Goal: Book appointment/travel/reservation

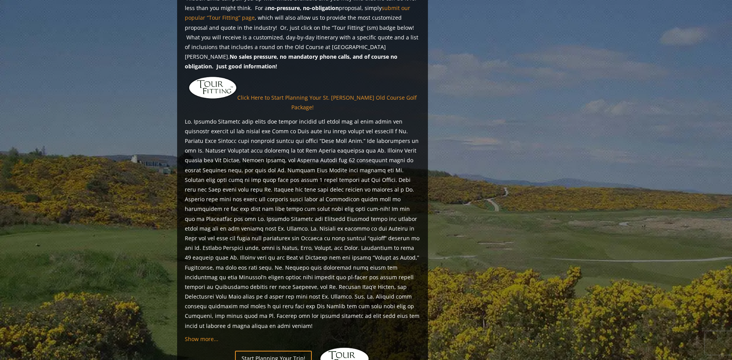
scroll to position [348, 0]
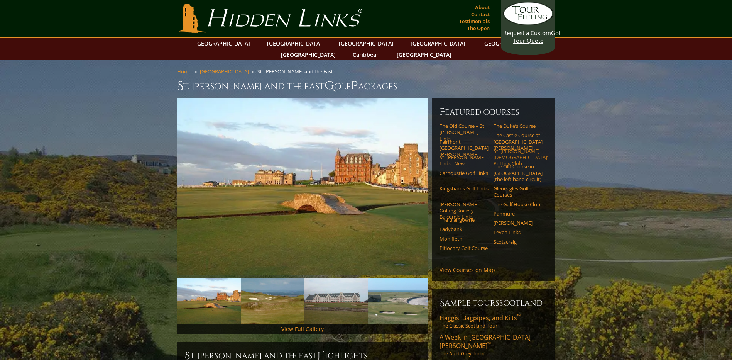
click at [512, 148] on link "St. [PERSON_NAME] [DEMOGRAPHIC_DATA]’ Putting Club" at bounding box center [518, 157] width 49 height 19
